Goal: Task Accomplishment & Management: Manage account settings

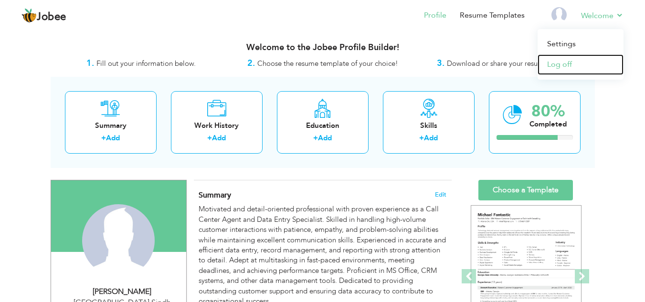
click at [566, 65] on link "Log off" at bounding box center [580, 64] width 86 height 21
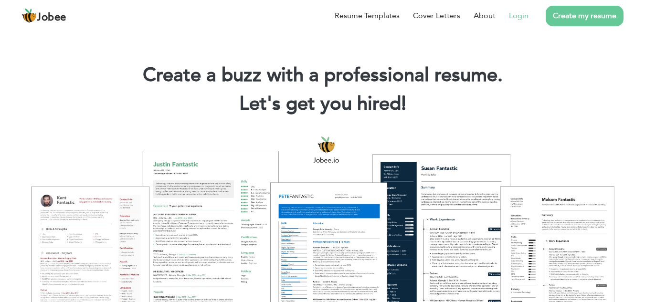
click at [519, 21] on li "Login" at bounding box center [511, 15] width 33 height 25
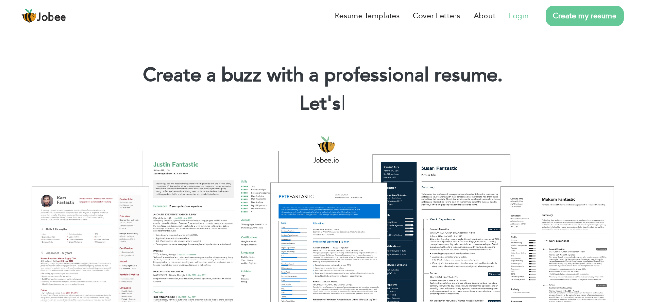
click at [518, 15] on link "Login" at bounding box center [519, 15] width 20 height 11
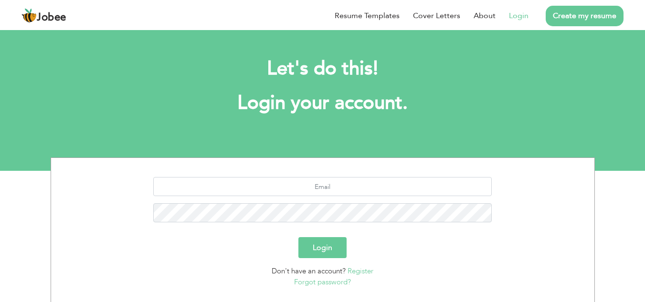
click at [332, 248] on button "Login" at bounding box center [322, 247] width 48 height 21
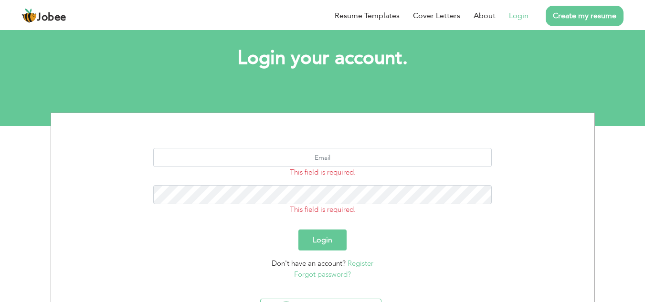
scroll to position [97, 0]
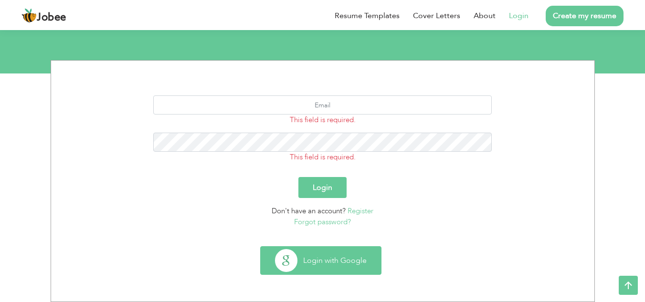
click at [294, 263] on button "Login with Google" at bounding box center [321, 261] width 120 height 28
